Goal: Check status: Check status

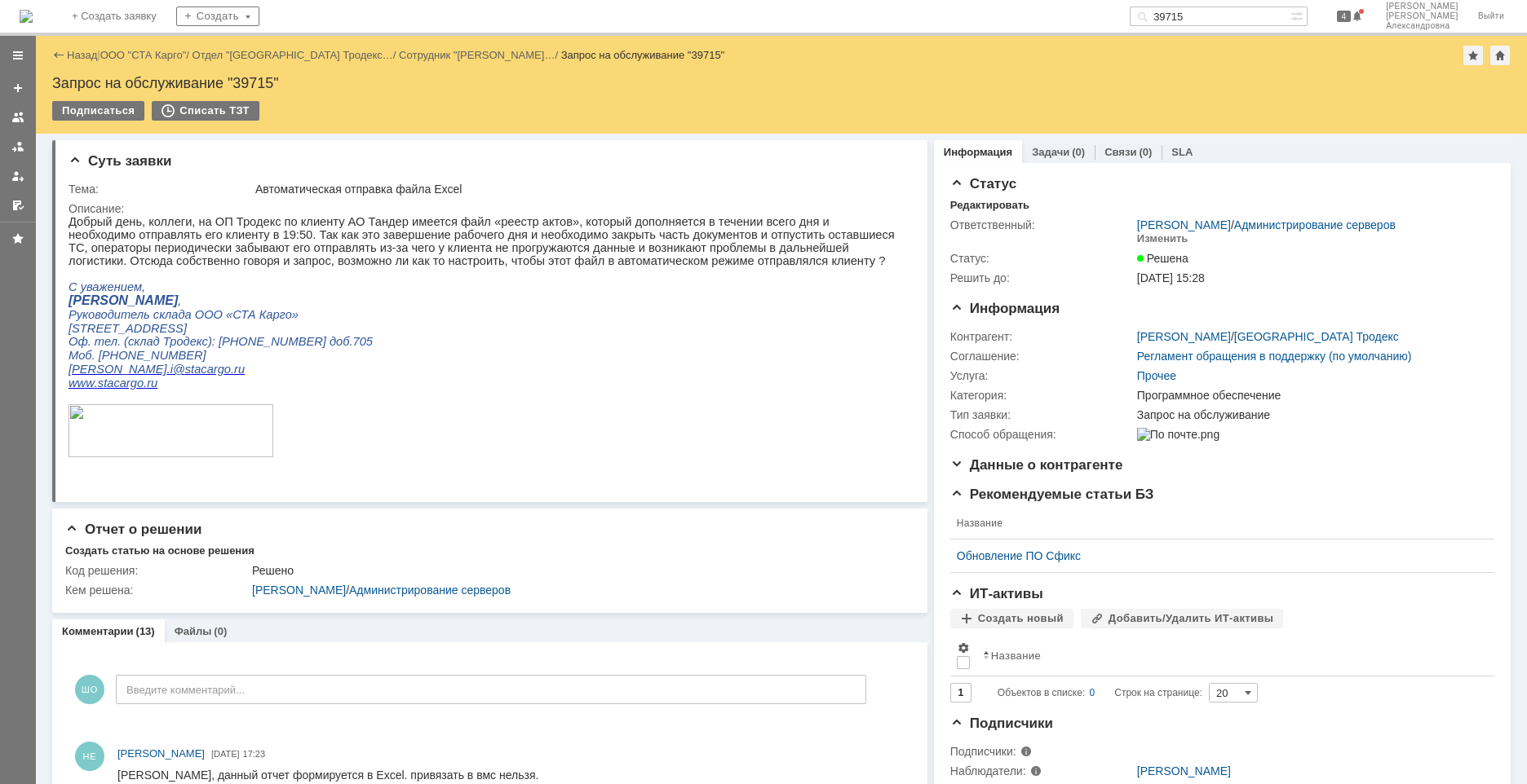
click at [1252, 12] on input "39715" at bounding box center [1210, 16] width 160 height 20
type input "39872"
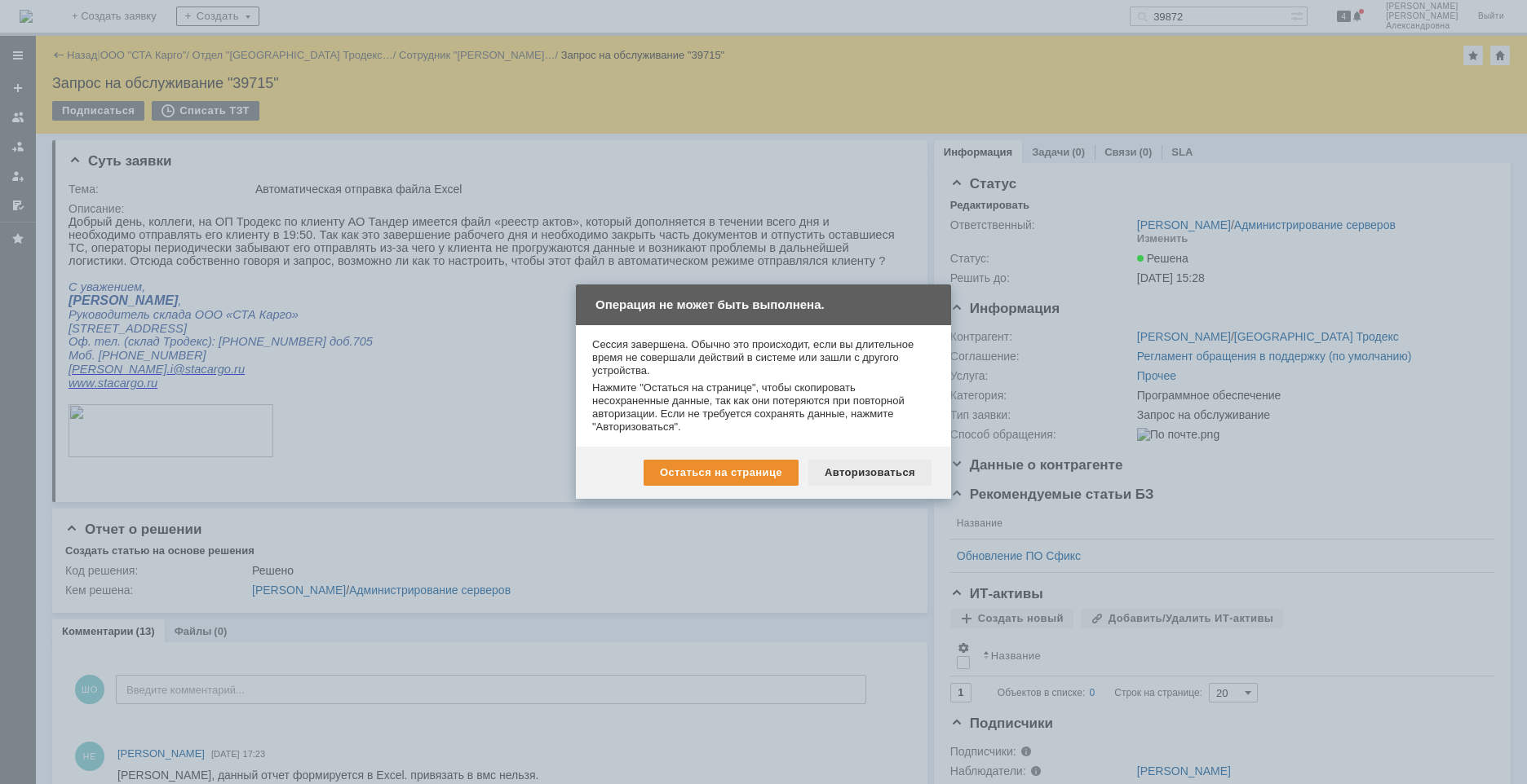
click at [892, 469] on div "Авторизоваться" at bounding box center [869, 472] width 123 height 26
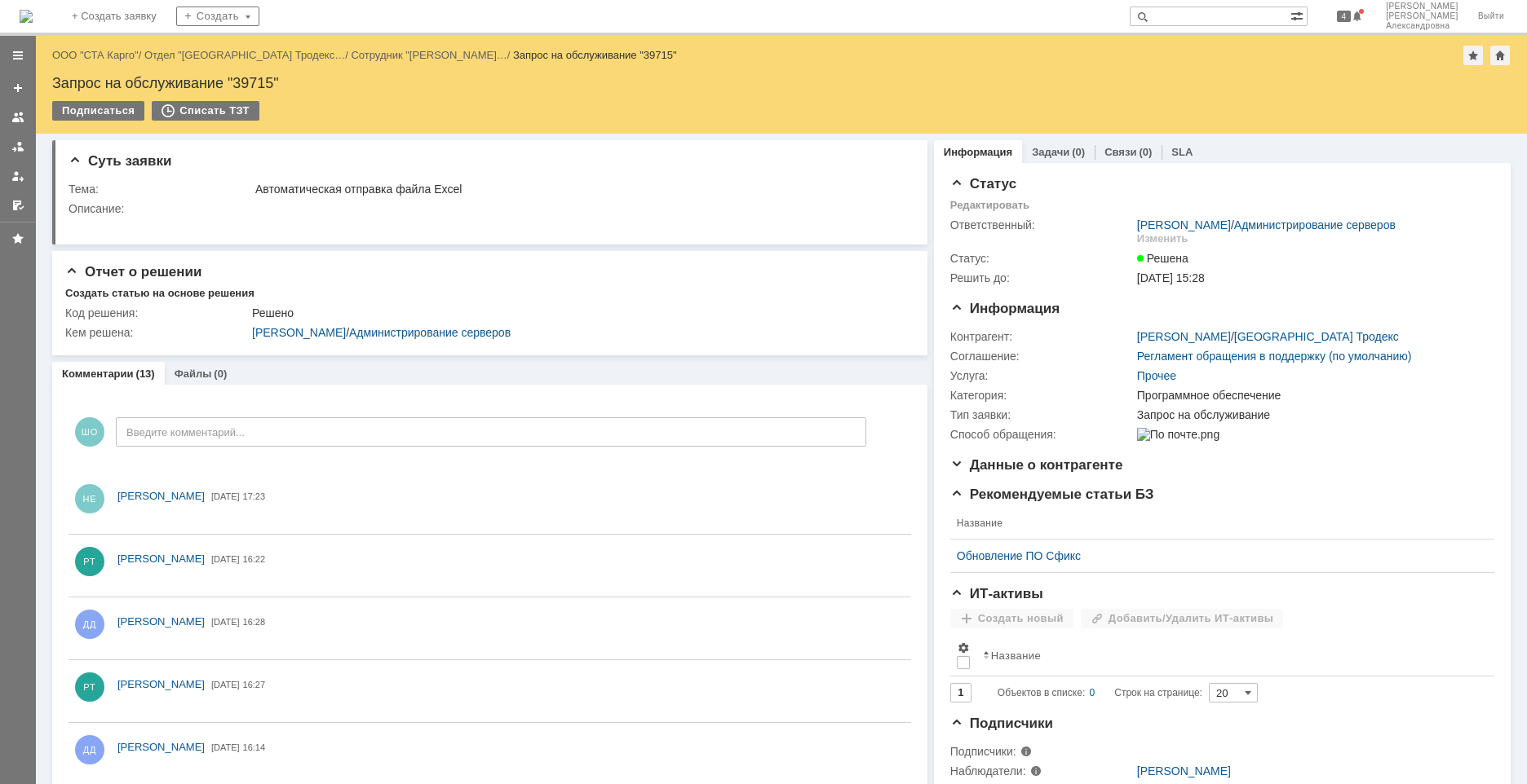
click at [1270, 19] on input "text" at bounding box center [1210, 16] width 160 height 20
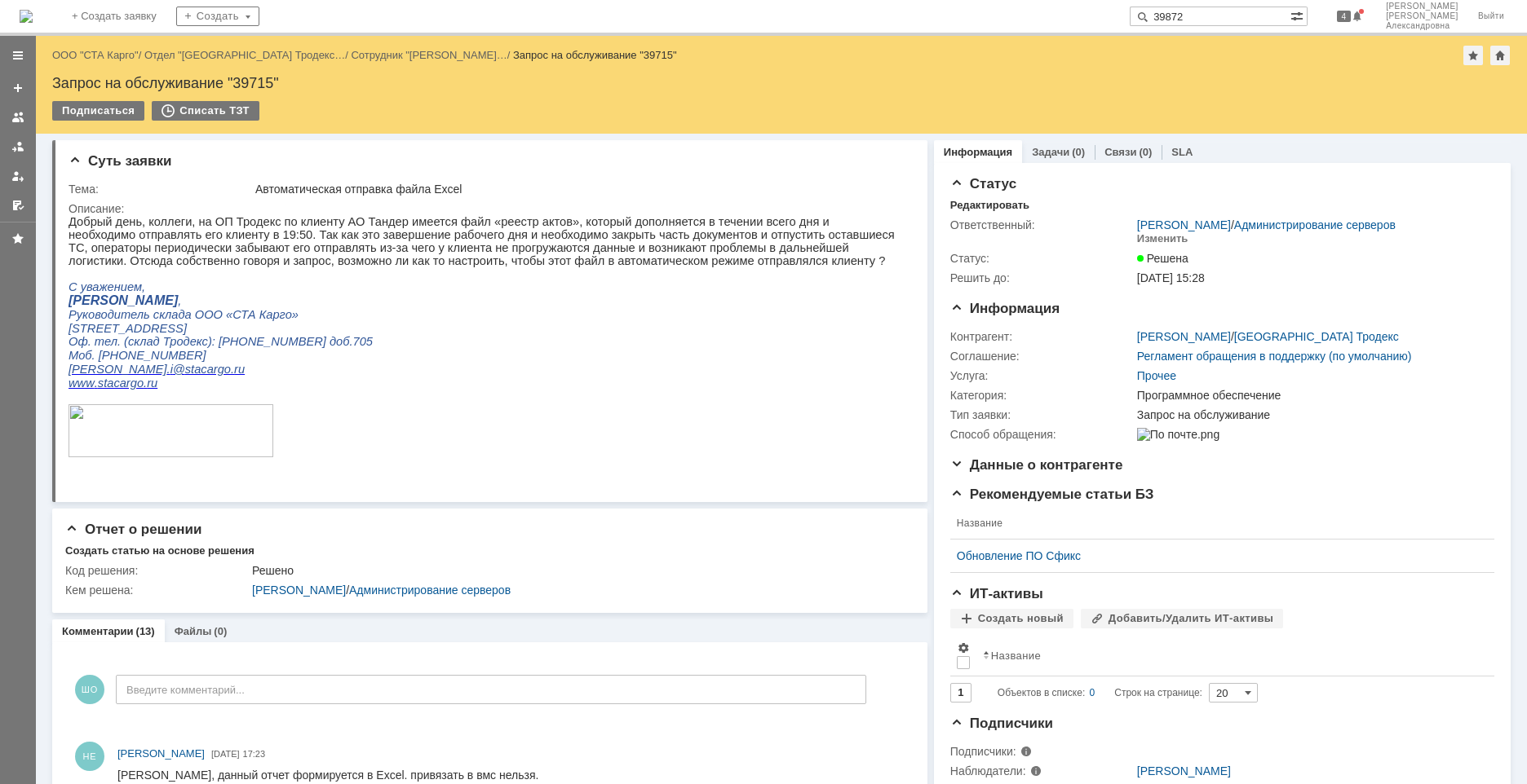
type input "39872"
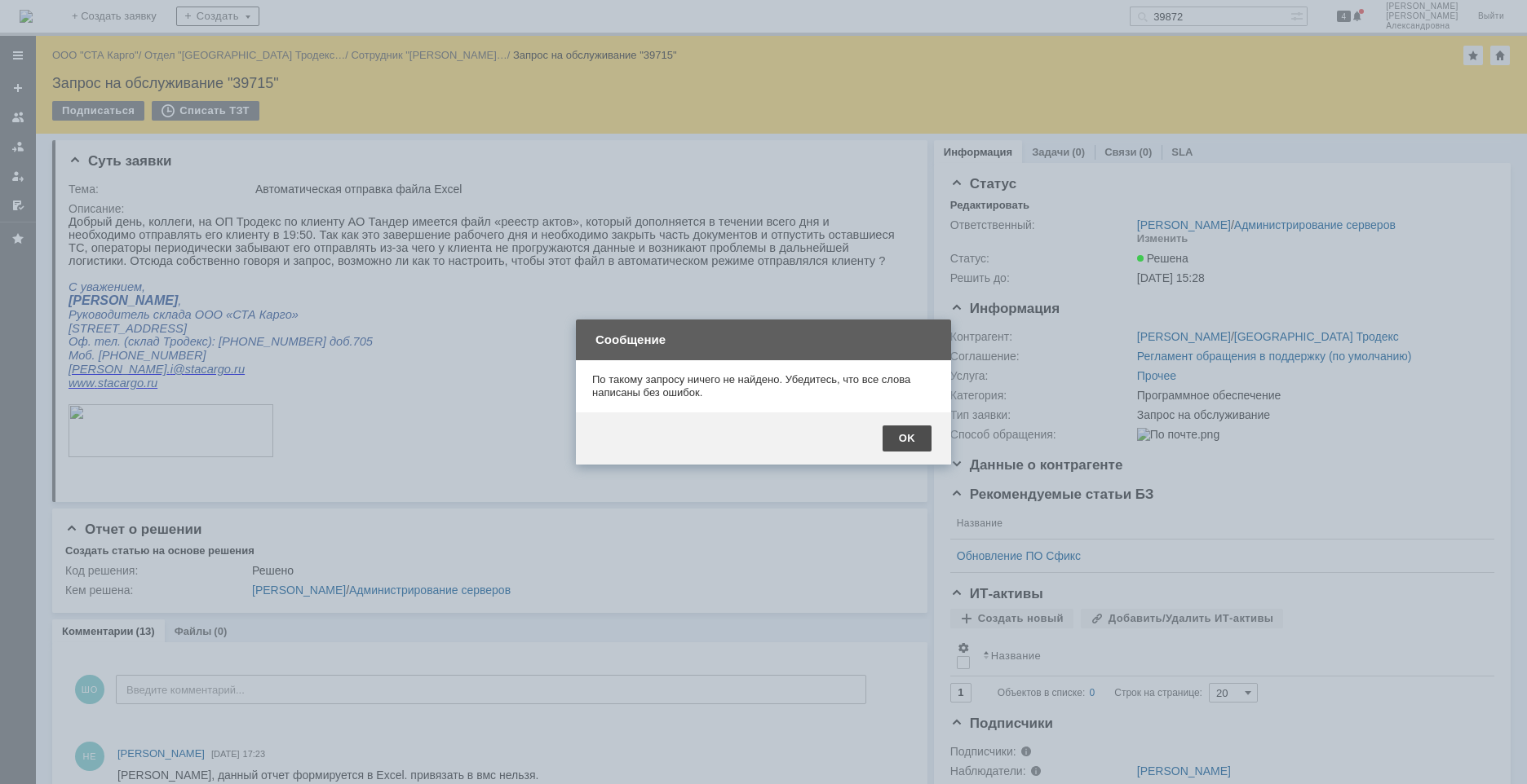
click at [910, 446] on div "OK" at bounding box center [907, 438] width 49 height 26
